Goal: Task Accomplishment & Management: Use online tool/utility

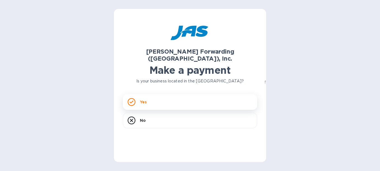
click at [156, 96] on div "Yes" at bounding box center [190, 102] width 134 height 16
click at [142, 99] on p "Yes" at bounding box center [143, 102] width 7 height 6
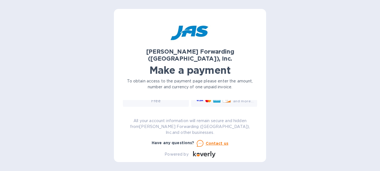
scroll to position [146, 0]
click at [313, 103] on div "JAS Forwarding (USA), Inc. Make a payment To obtain access to the payment page …" at bounding box center [190, 85] width 380 height 171
